Goal: Task Accomplishment & Management: Manage account settings

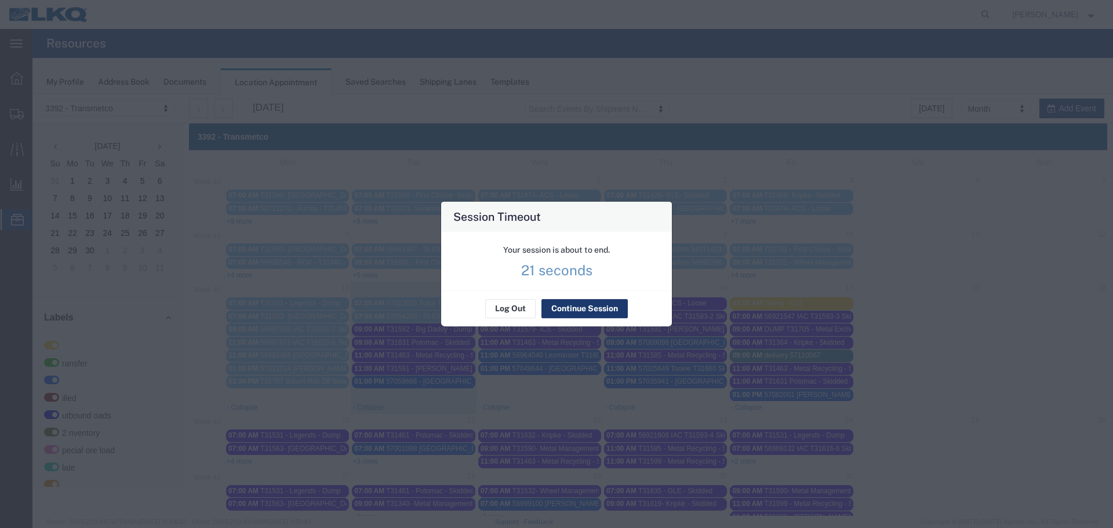
click at [571, 307] on button "Continue Session" at bounding box center [584, 309] width 86 height 19
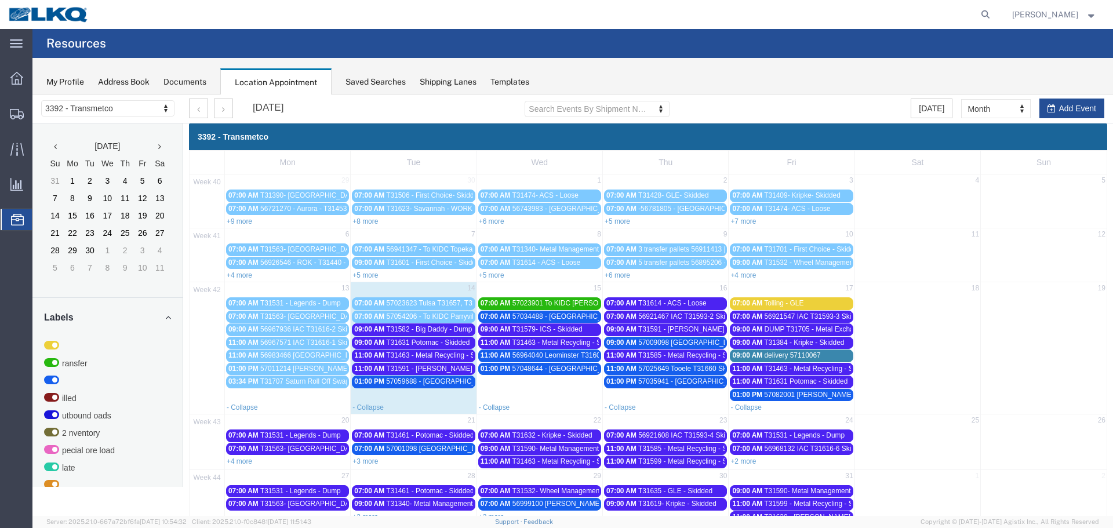
click at [446, 345] on span "T31631 Potomac - Skidded" at bounding box center [427, 342] width 83 height 8
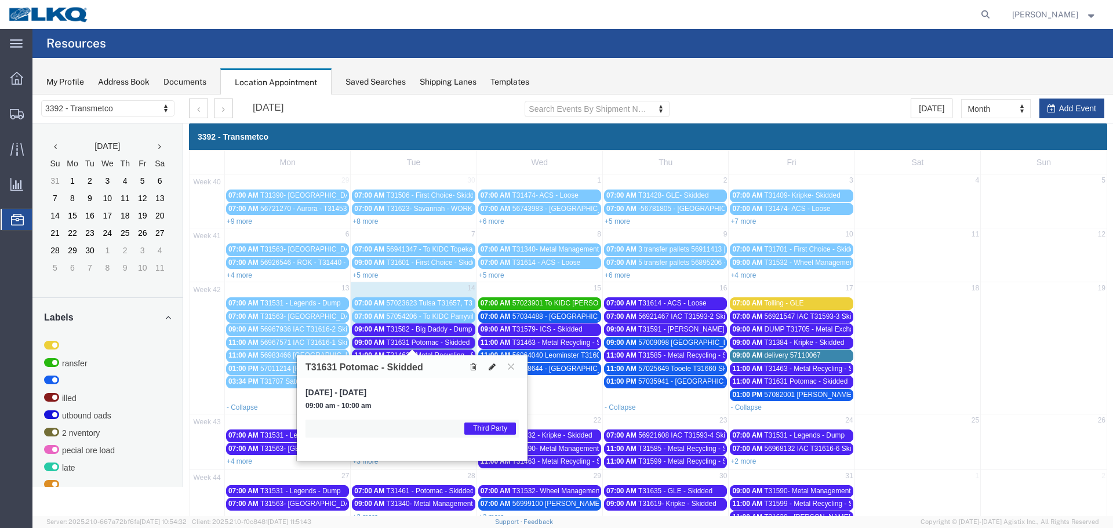
click at [493, 366] on icon at bounding box center [492, 367] width 7 height 8
select select "1"
select select "23"
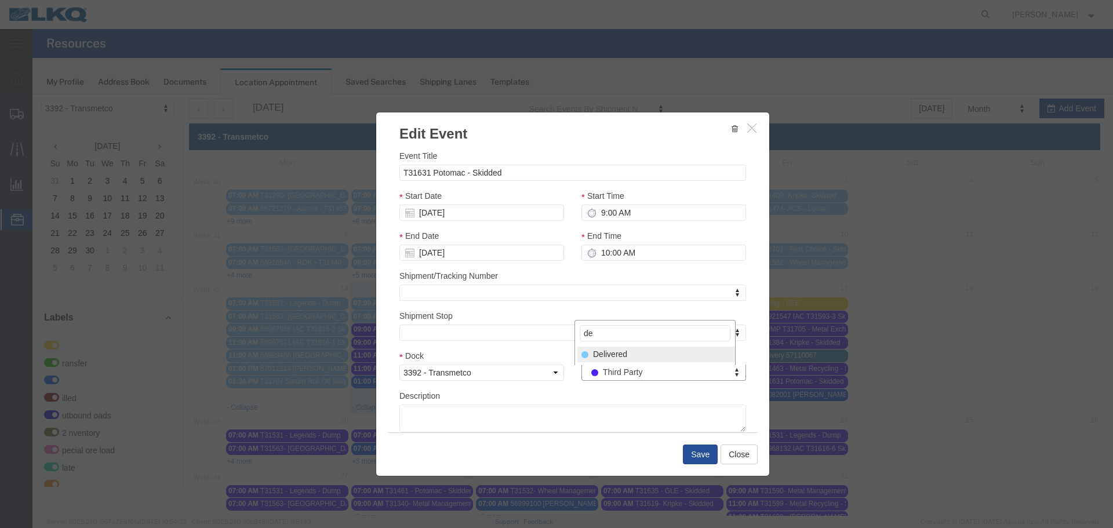
type input "de"
drag, startPoint x: 643, startPoint y: 354, endPoint x: 658, endPoint y: 370, distance: 21.8
select select "40"
click at [694, 457] on button "Save" at bounding box center [700, 455] width 35 height 20
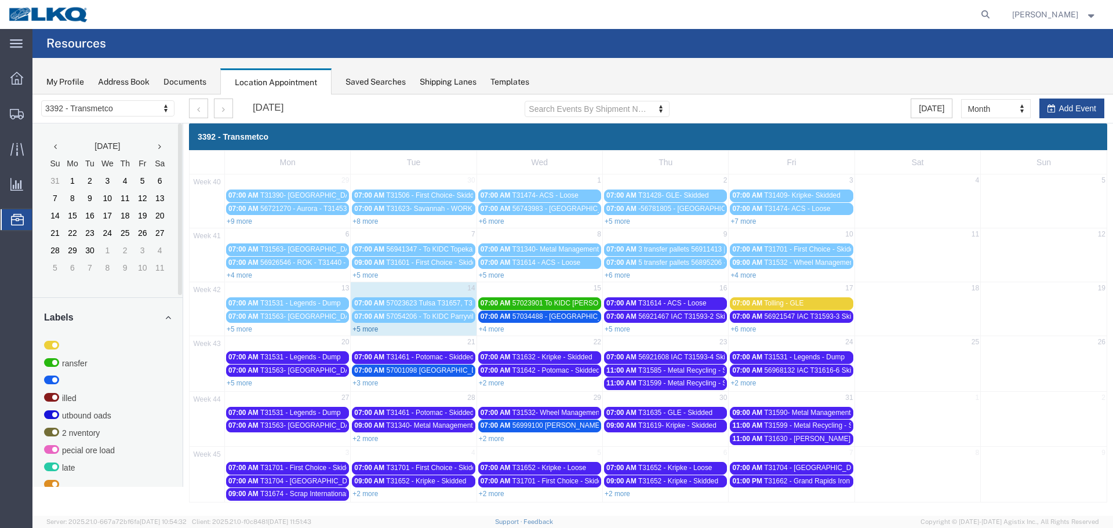
click at [366, 327] on link "+5 more" at bounding box center [365, 329] width 26 height 8
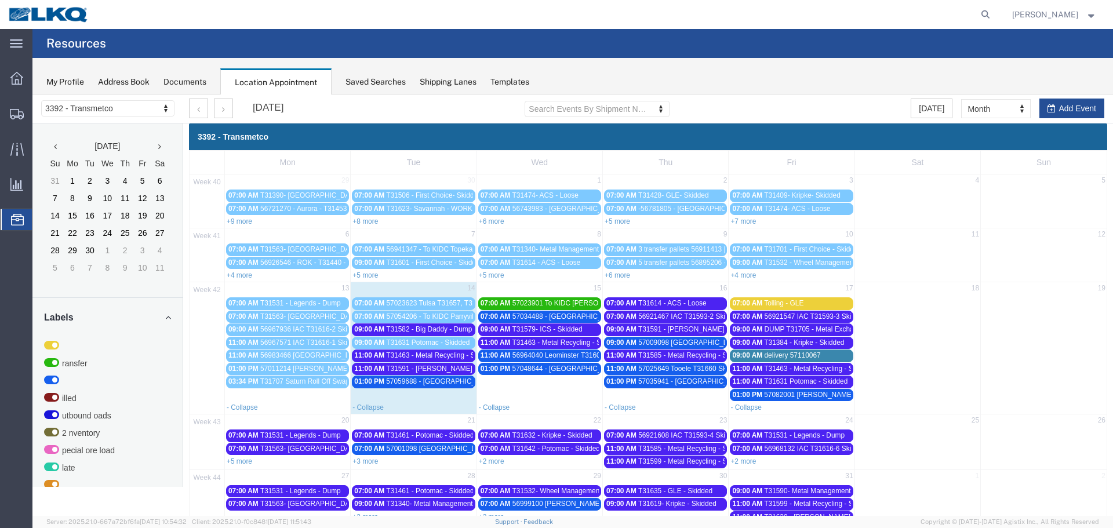
click at [443, 327] on span "T31582 - Big Daddy - Dump" at bounding box center [429, 329] width 86 height 8
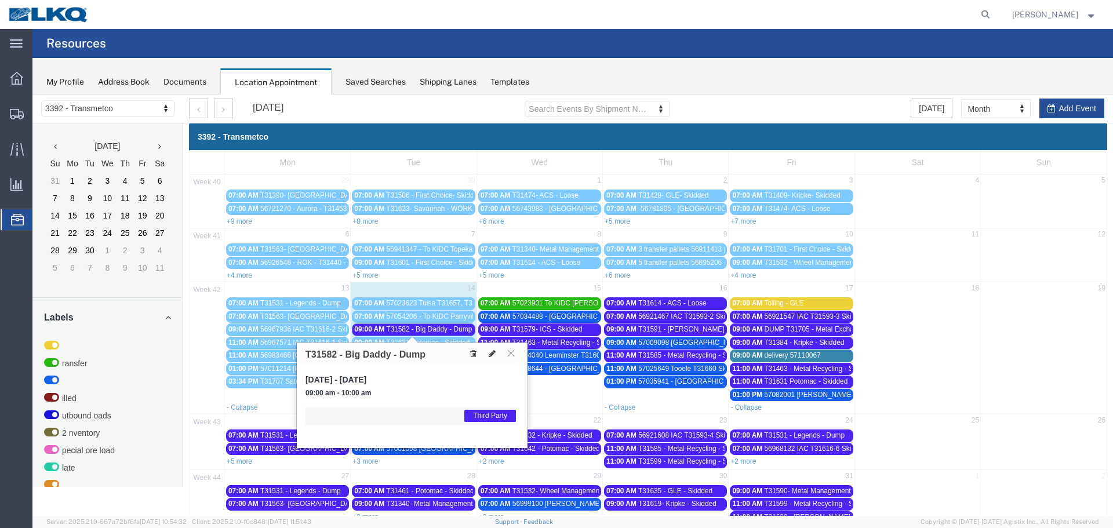
click at [487, 353] on button at bounding box center [492, 354] width 16 height 12
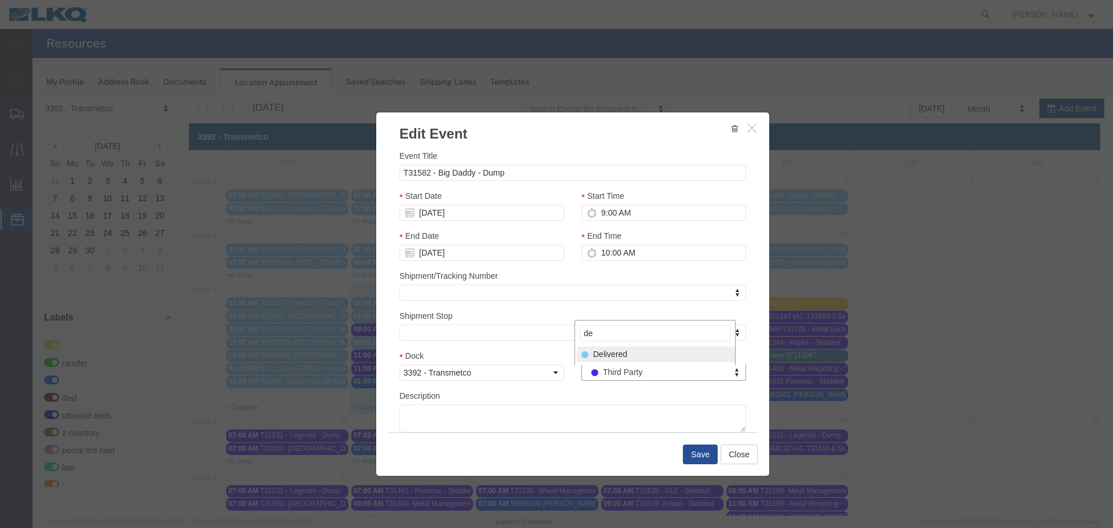
type input "de"
select select "40"
click at [686, 455] on button "Save" at bounding box center [700, 455] width 35 height 20
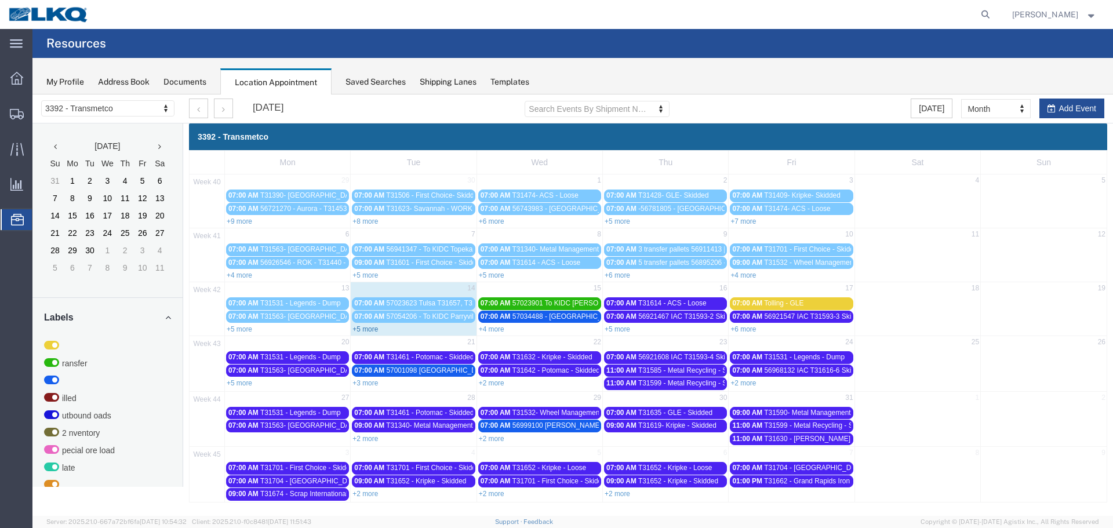
click at [358, 329] on link "+5 more" at bounding box center [365, 329] width 26 height 8
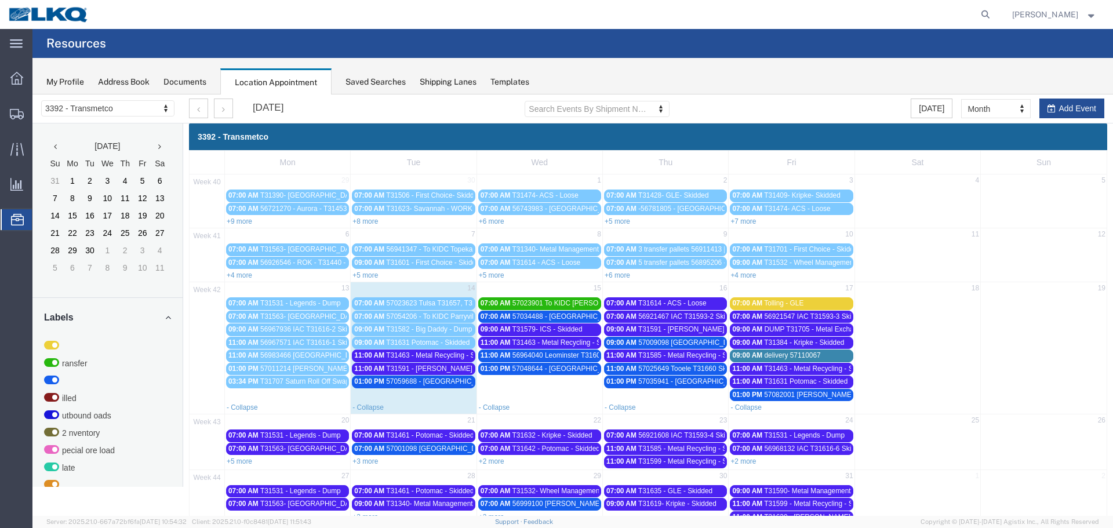
click at [464, 356] on span "T31463 - Metal Recycling - Skidded" at bounding box center [440, 355] width 109 height 8
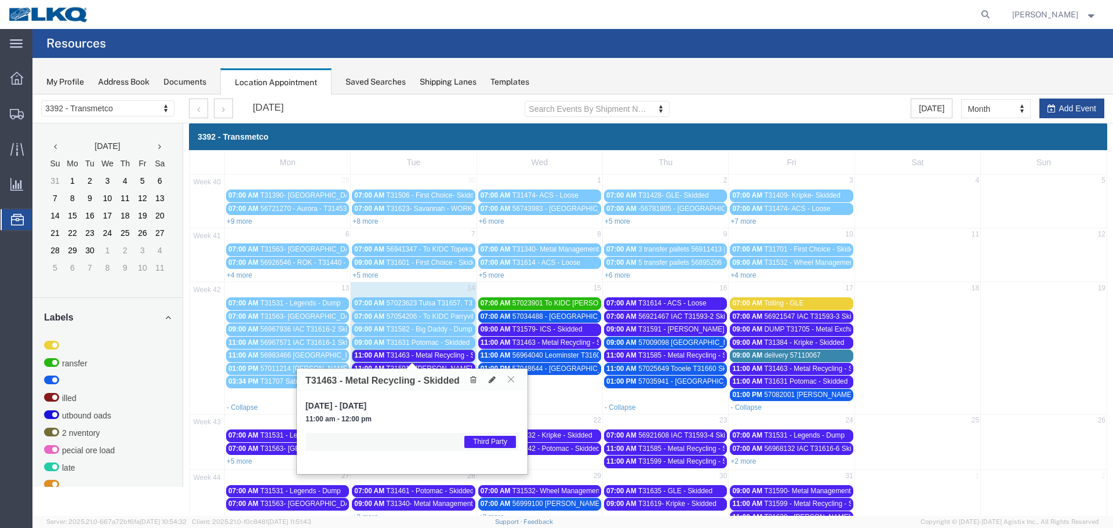
click at [511, 383] on icon at bounding box center [511, 379] width 6 height 7
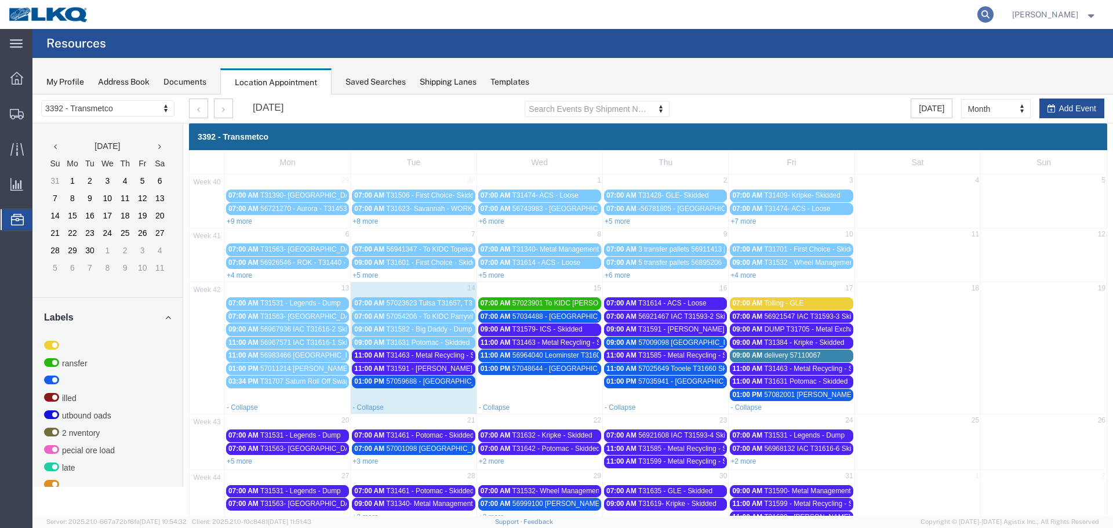
click at [987, 12] on icon at bounding box center [985, 14] width 16 height 16
paste input "57023623"
type input "57023623"
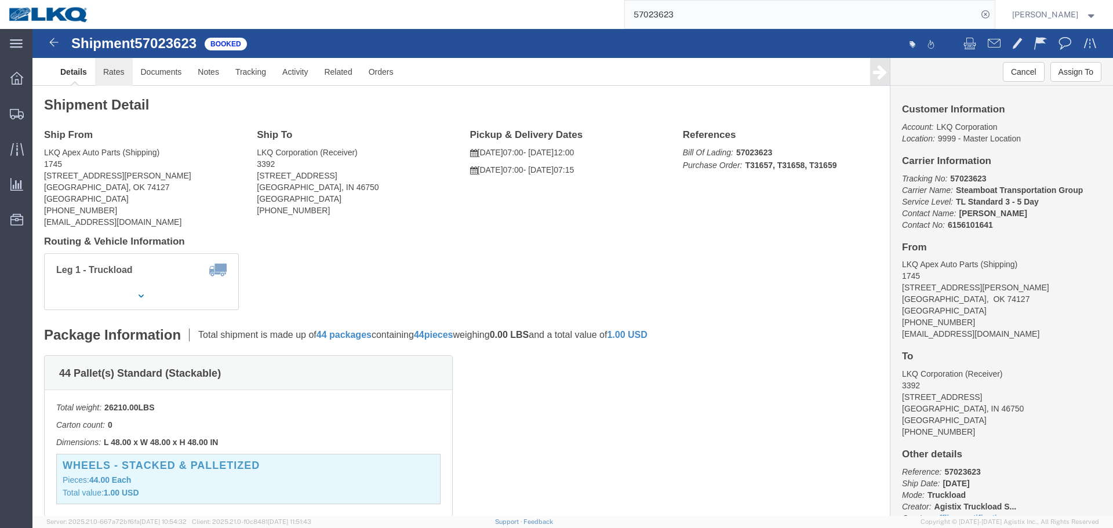
click link "Rates"
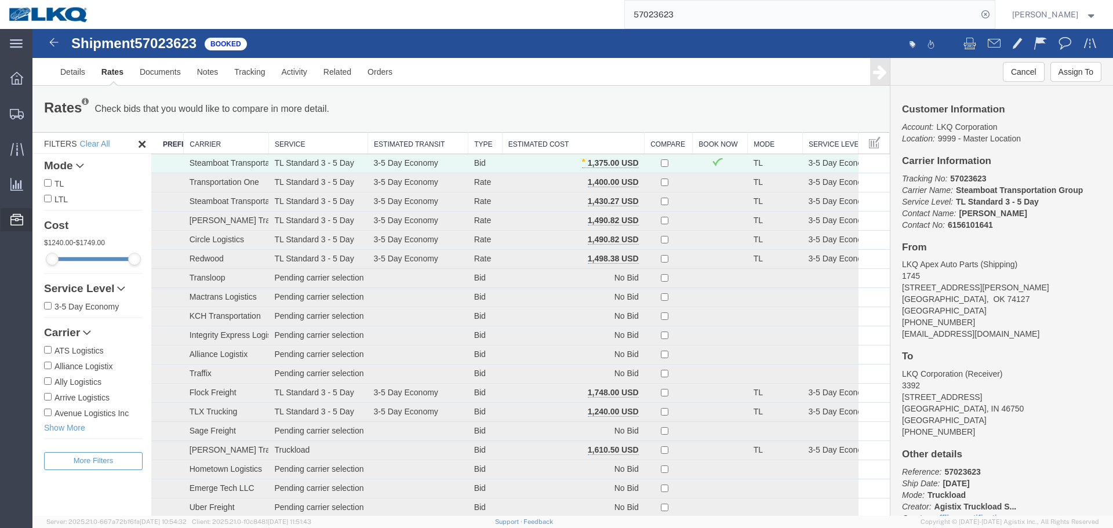
click at [0, 0] on span "Location Appointment" at bounding box center [0, 0] width 0 height 0
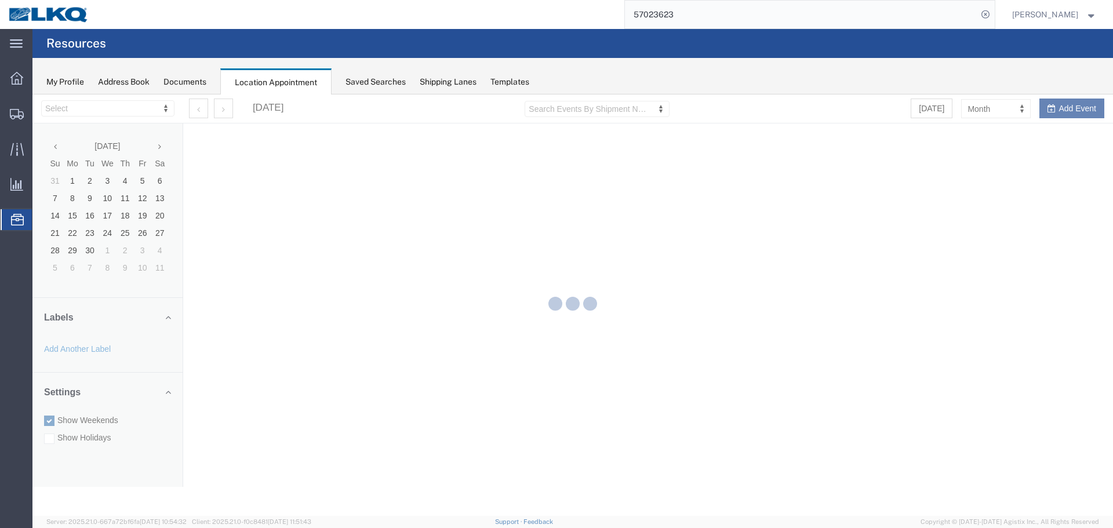
select select "28018"
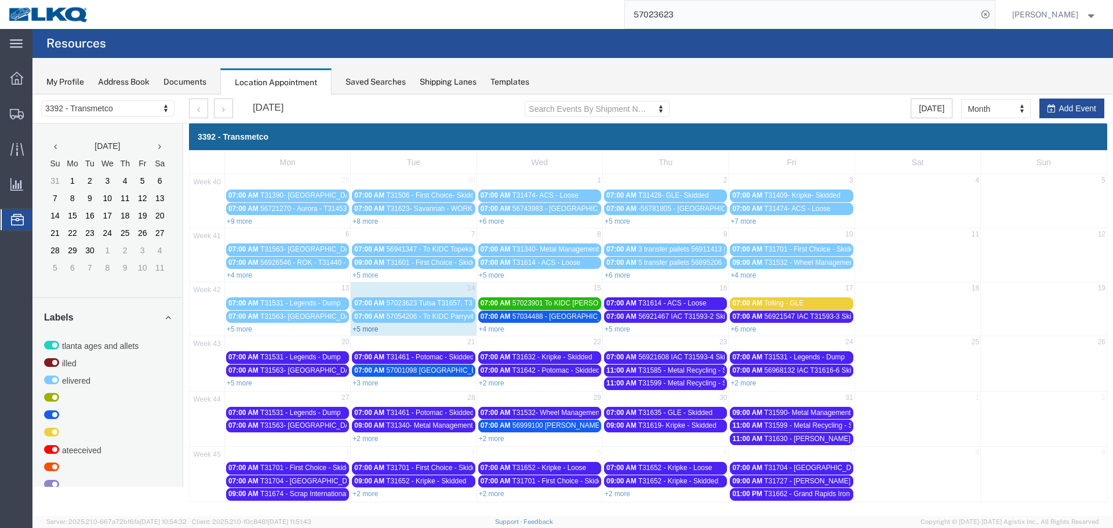
click at [374, 329] on link "+5 more" at bounding box center [365, 329] width 26 height 8
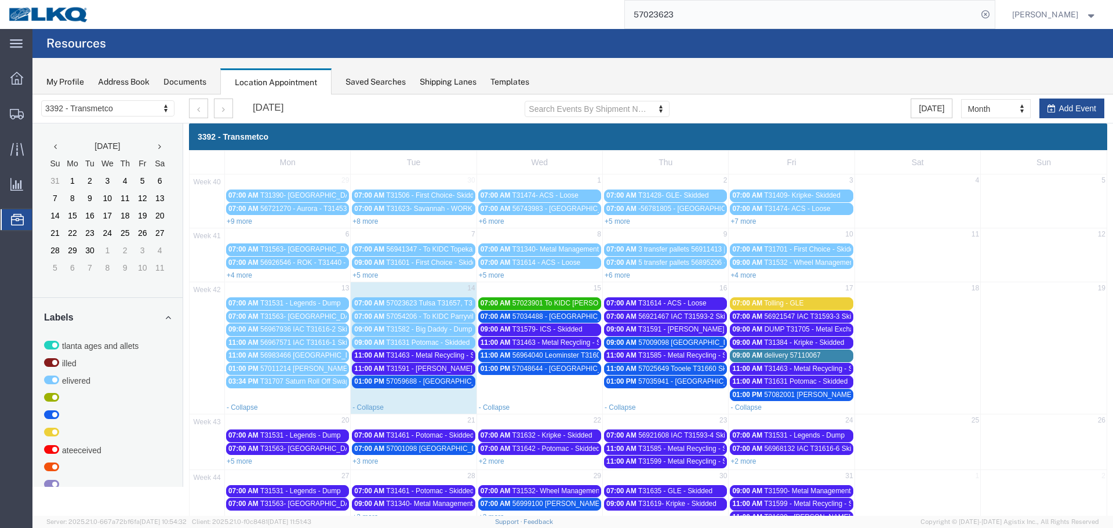
click at [423, 383] on span "57059688 - [GEOGRAPHIC_DATA] - T31678 - Palletized" at bounding box center [473, 381] width 174 height 8
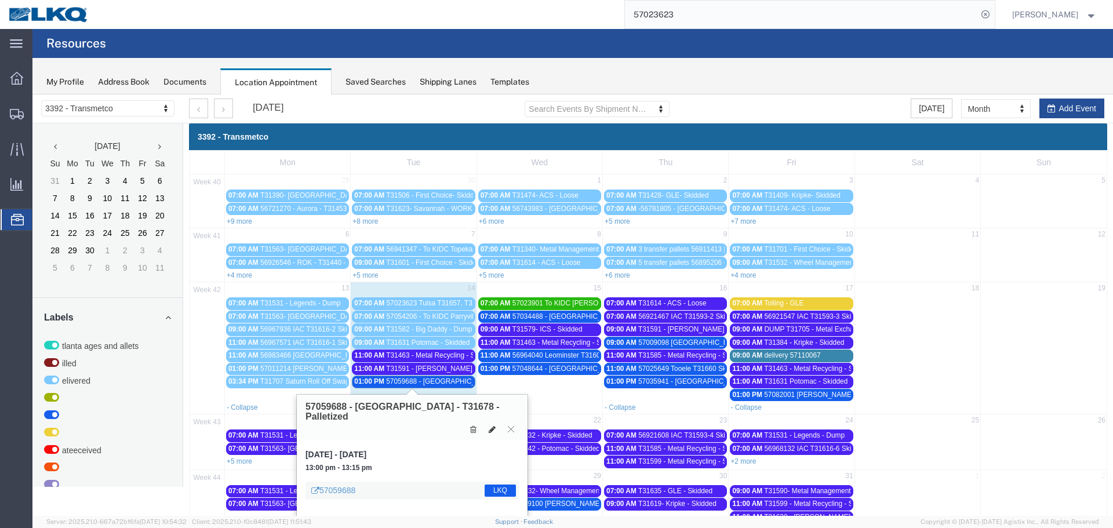
click at [492, 425] on icon at bounding box center [492, 429] width 7 height 8
select select "1"
select select "22"
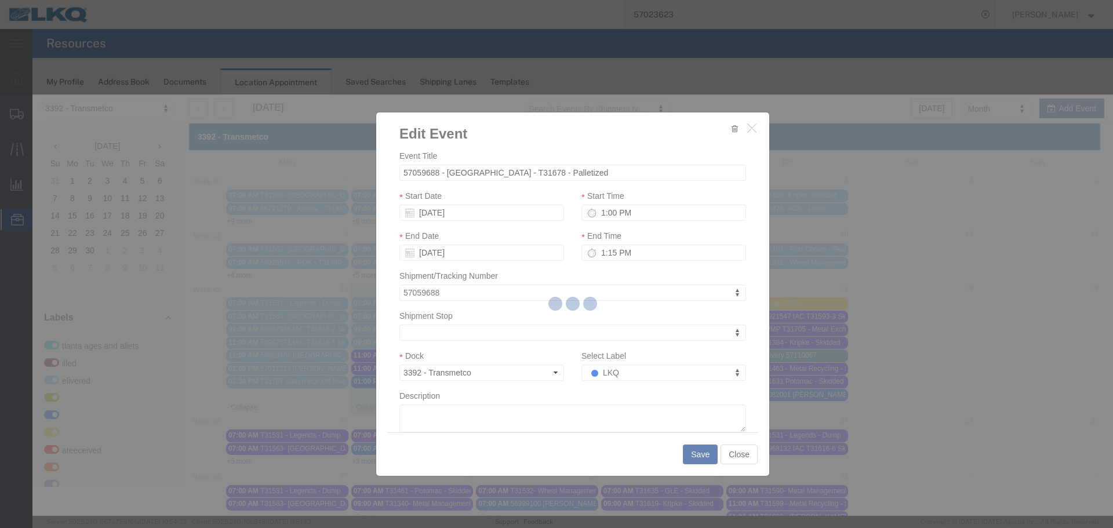
select select
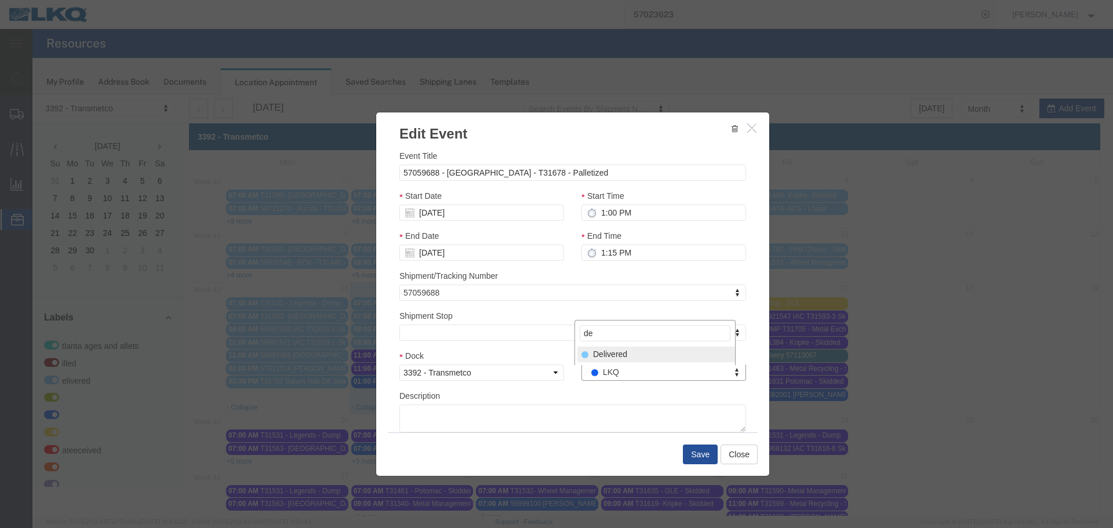
type input "de"
drag, startPoint x: 628, startPoint y: 358, endPoint x: 647, endPoint y: 402, distance: 48.0
select select "40"
click at [679, 452] on div "Save Close" at bounding box center [573, 453] width 370 height 43
click at [696, 451] on button "Save" at bounding box center [700, 455] width 35 height 20
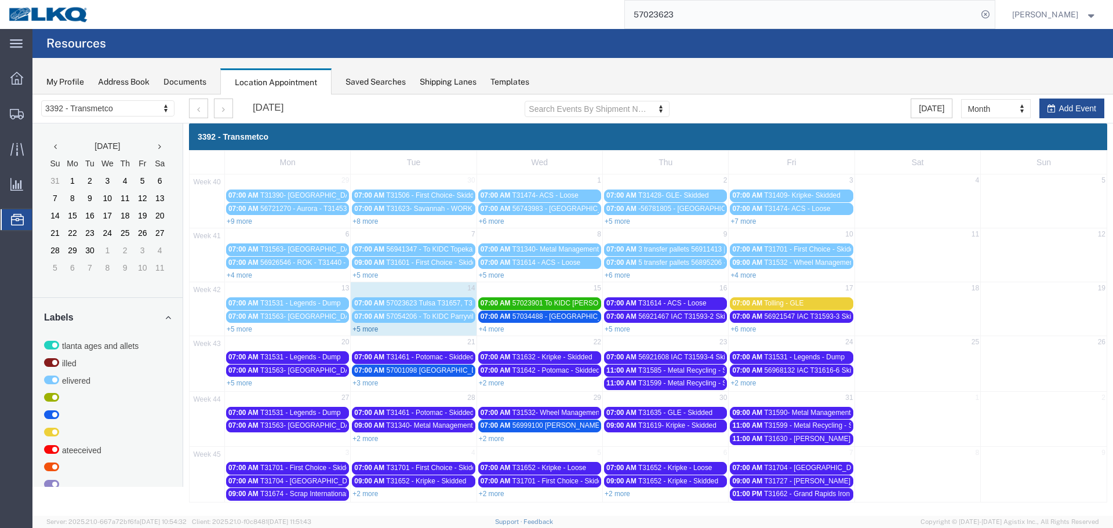
click at [369, 332] on link "+5 more" at bounding box center [365, 329] width 26 height 8
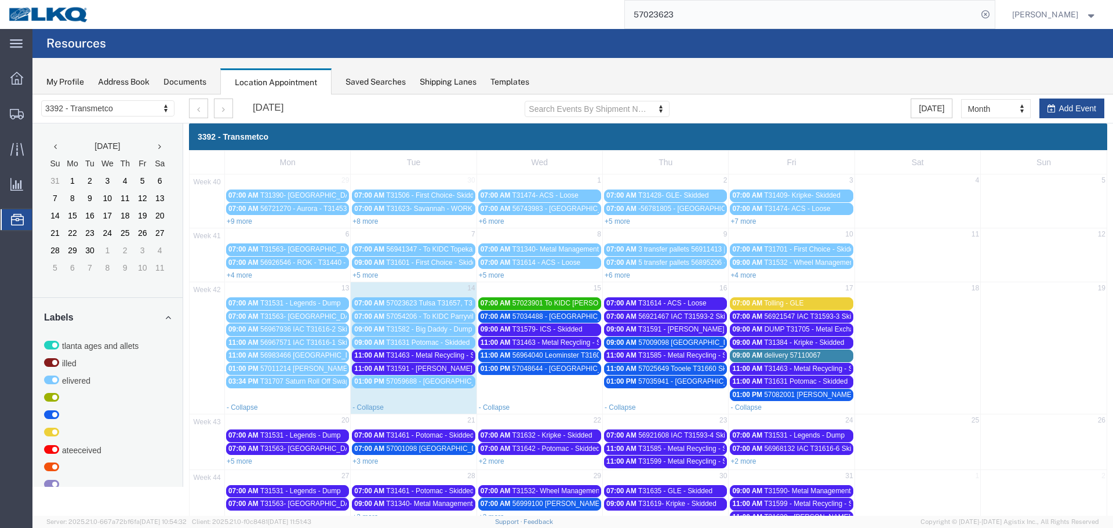
click at [440, 358] on span "T31463 - Metal Recycling - Skidded" at bounding box center [440, 355] width 109 height 8
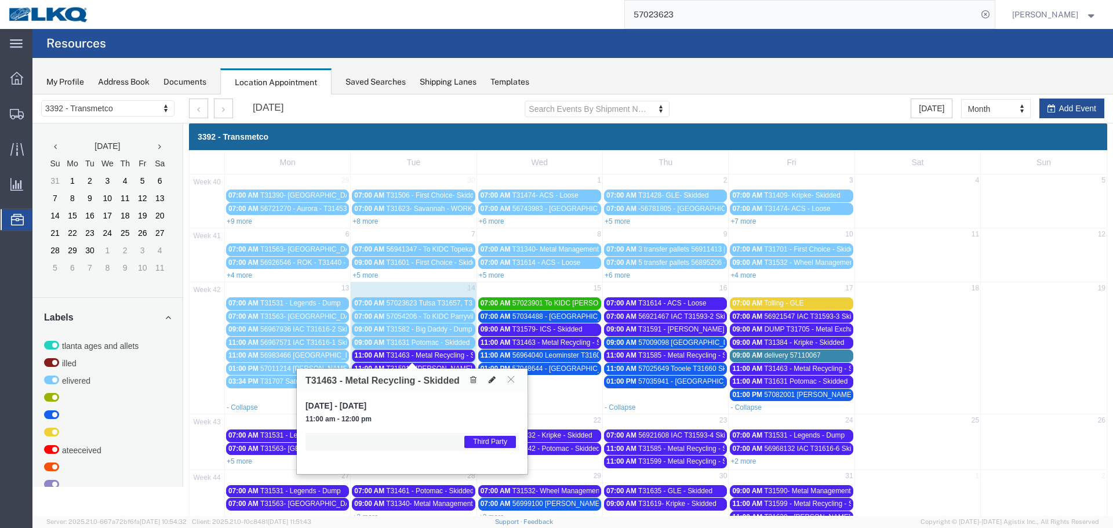
click at [486, 378] on button at bounding box center [492, 380] width 16 height 12
select select "1"
select select "23"
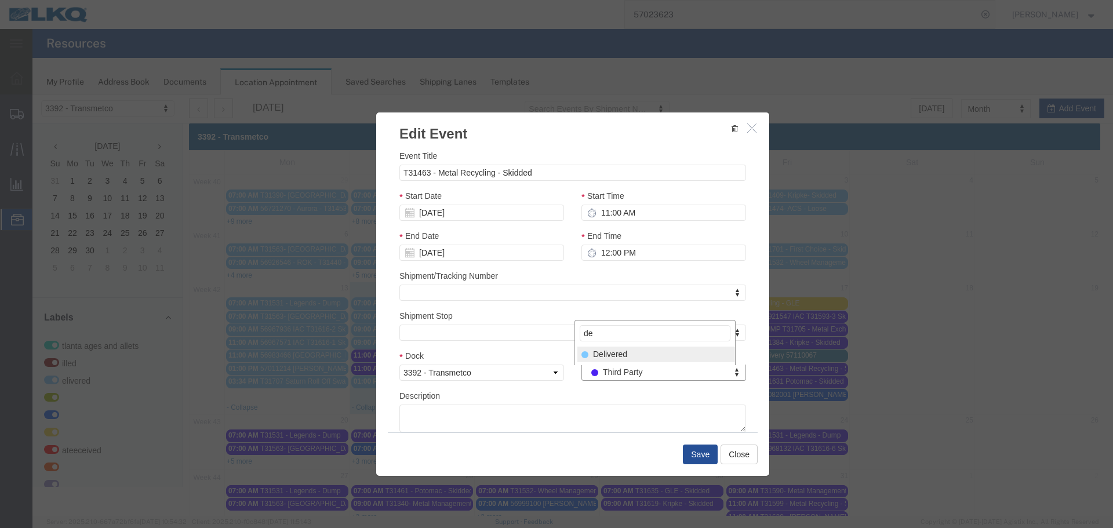
type input "de"
select select "40"
click at [690, 454] on button "Save" at bounding box center [700, 455] width 35 height 20
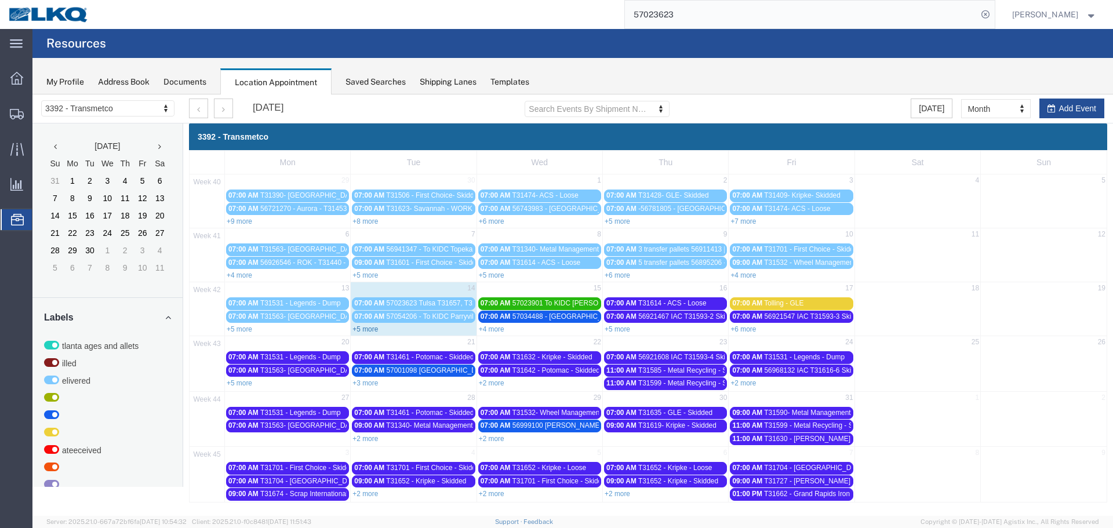
click at [376, 331] on link "+5 more" at bounding box center [365, 329] width 26 height 8
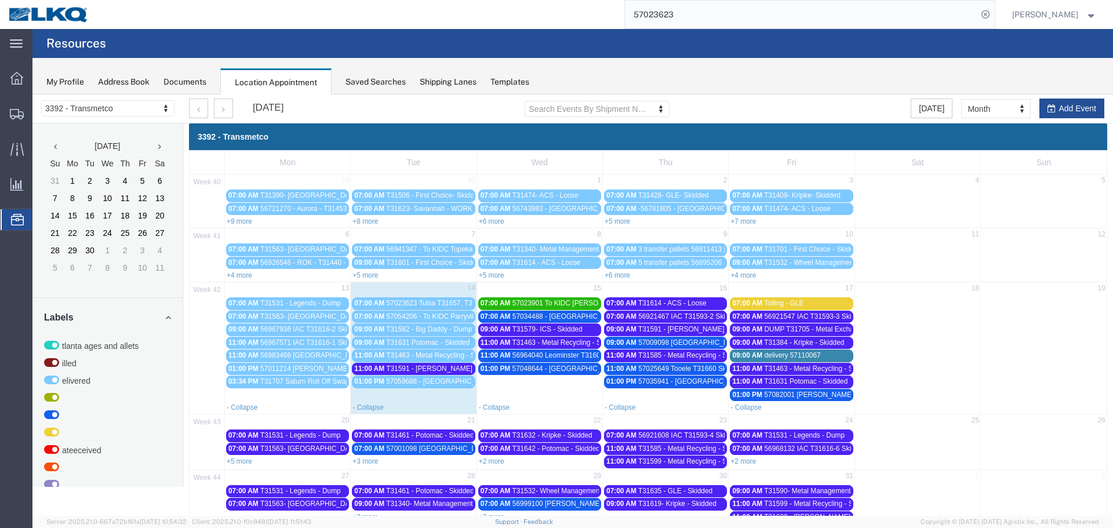
click at [429, 371] on span "T31591 - [PERSON_NAME] / [GEOGRAPHIC_DATA] - Dump" at bounding box center [480, 369] width 188 height 8
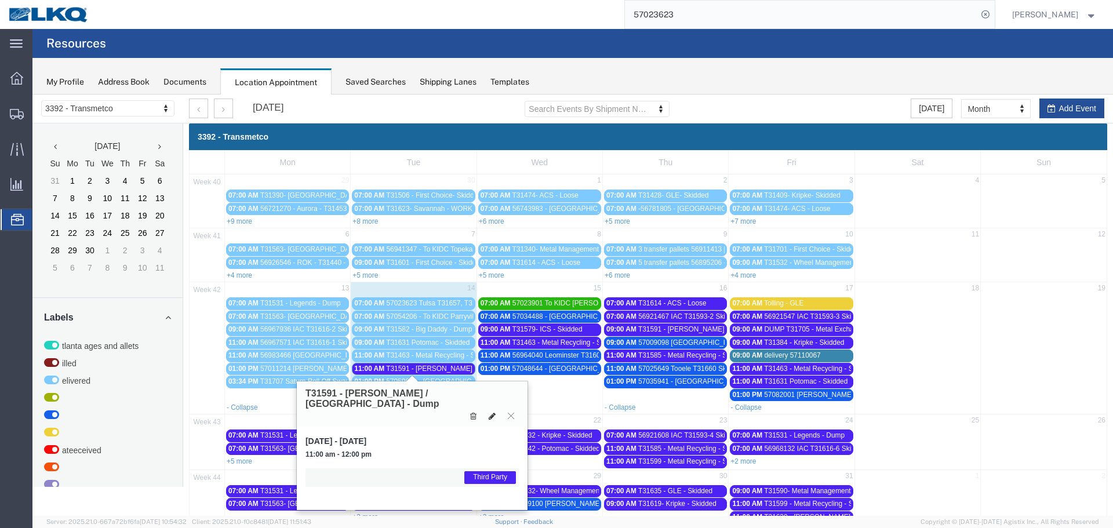
click at [490, 412] on icon at bounding box center [492, 416] width 7 height 8
select select "1"
select select "23"
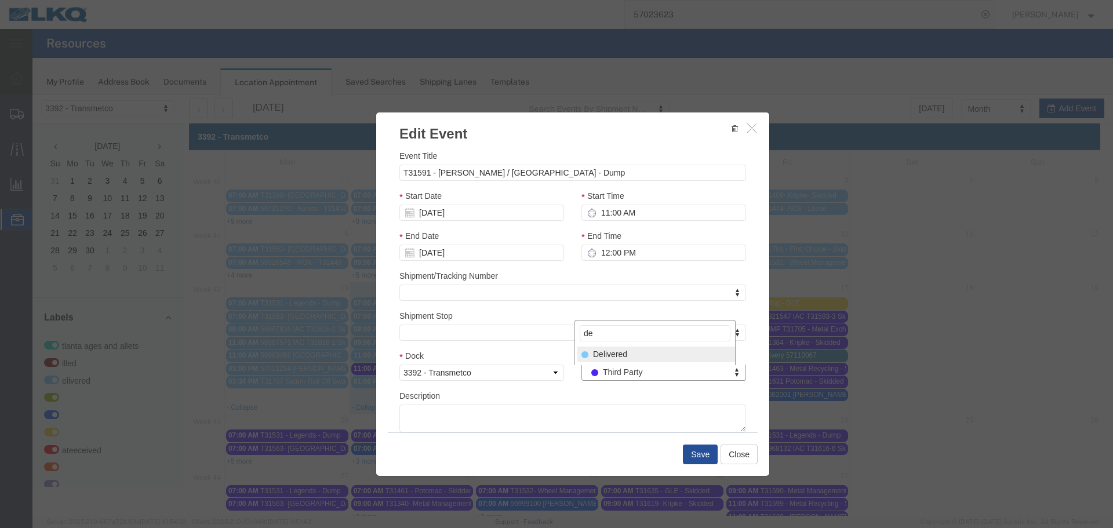
type input "de"
drag, startPoint x: 631, startPoint y: 356, endPoint x: 635, endPoint y: 362, distance: 6.6
select select "40"
click at [683, 447] on button "Save" at bounding box center [700, 455] width 35 height 20
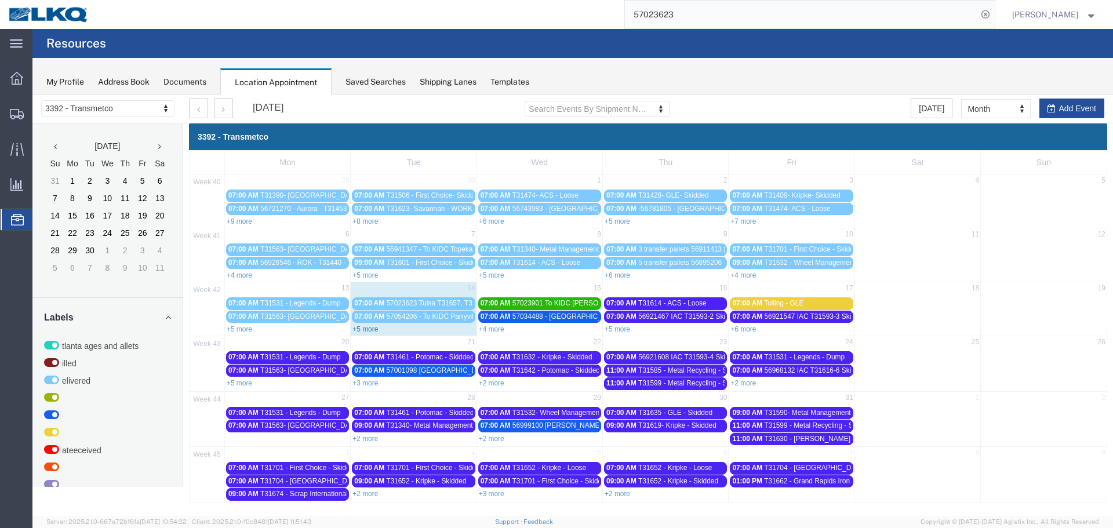
click at [374, 330] on link "+5 more" at bounding box center [365, 329] width 26 height 8
